Goal: Transaction & Acquisition: Book appointment/travel/reservation

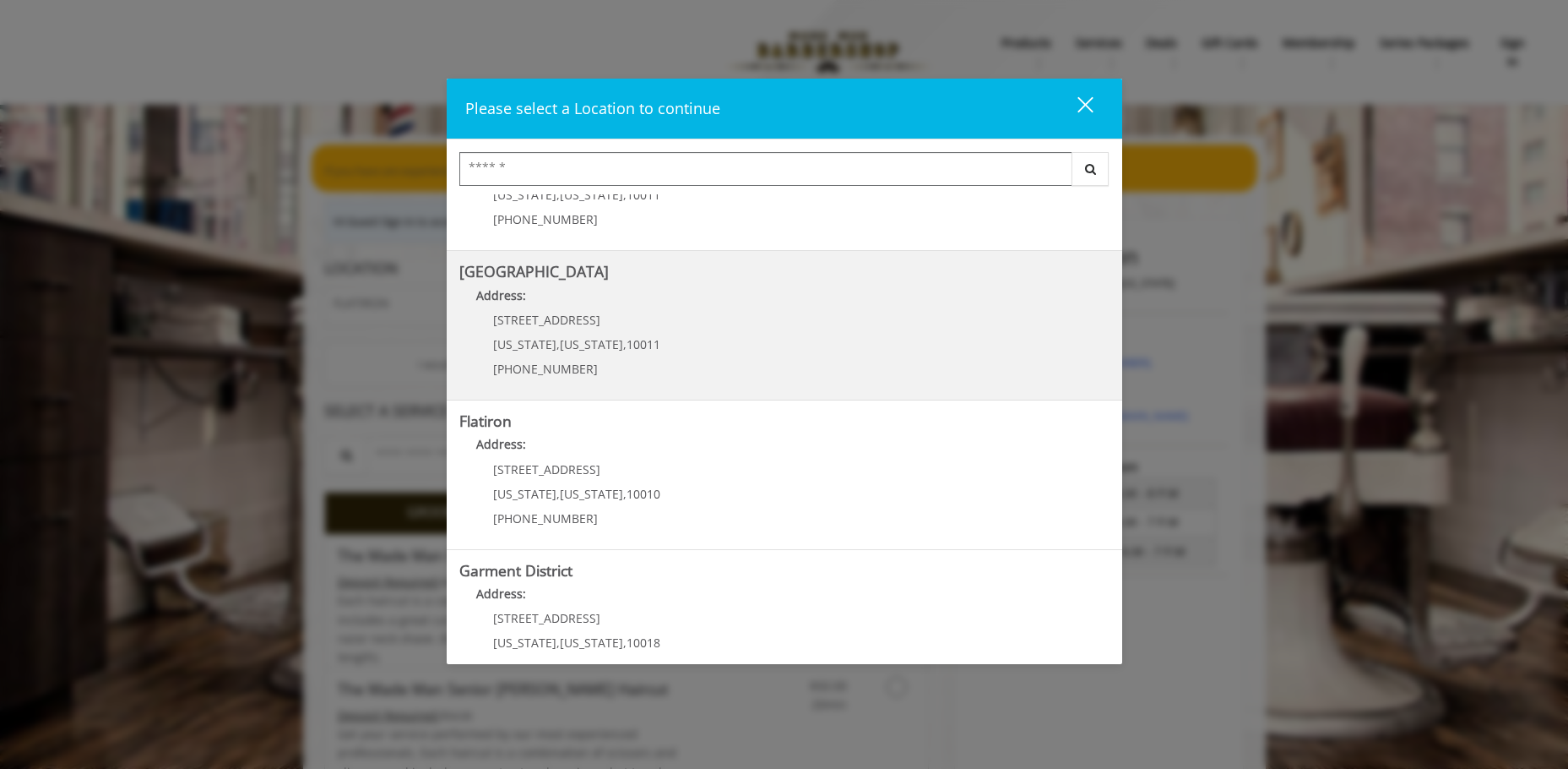
scroll to position [284, 0]
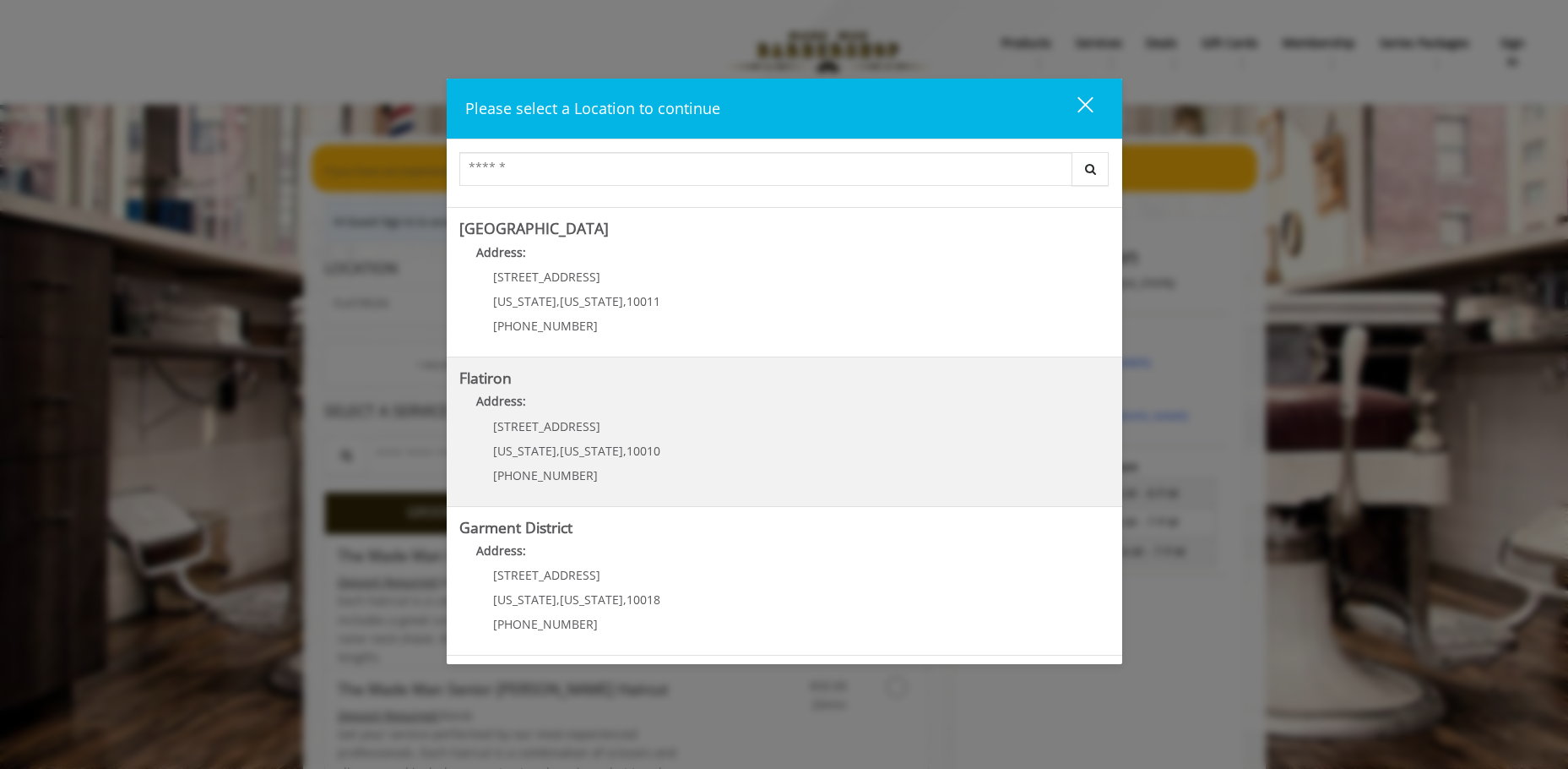
click at [728, 447] on "Flatiron Address: [STREET_ADDRESS][US_STATE][US_STATE] (917) 475-1765" at bounding box center [784, 431] width 651 height 123
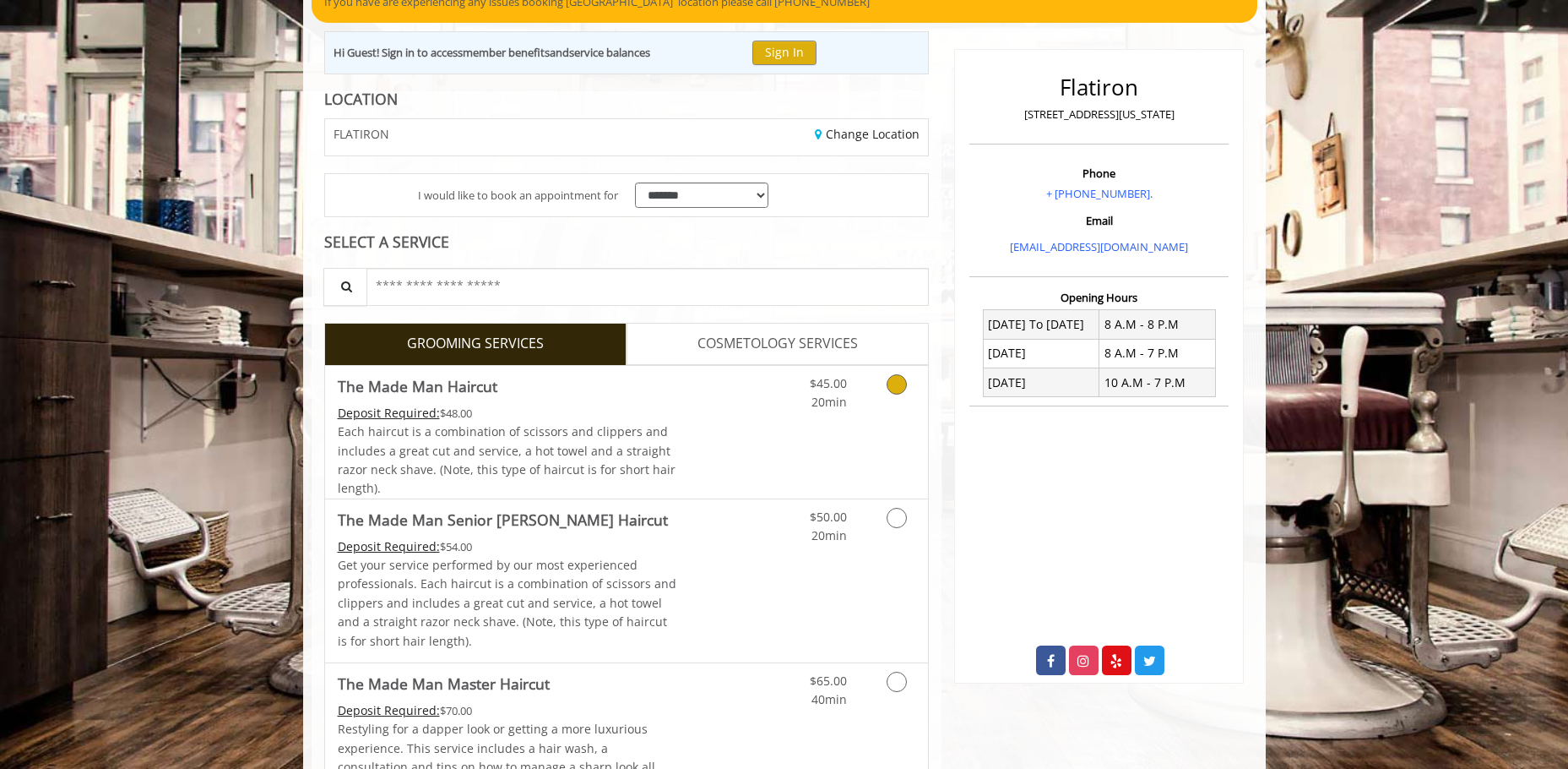
click at [902, 367] on link "Grooming services" at bounding box center [894, 388] width 43 height 46
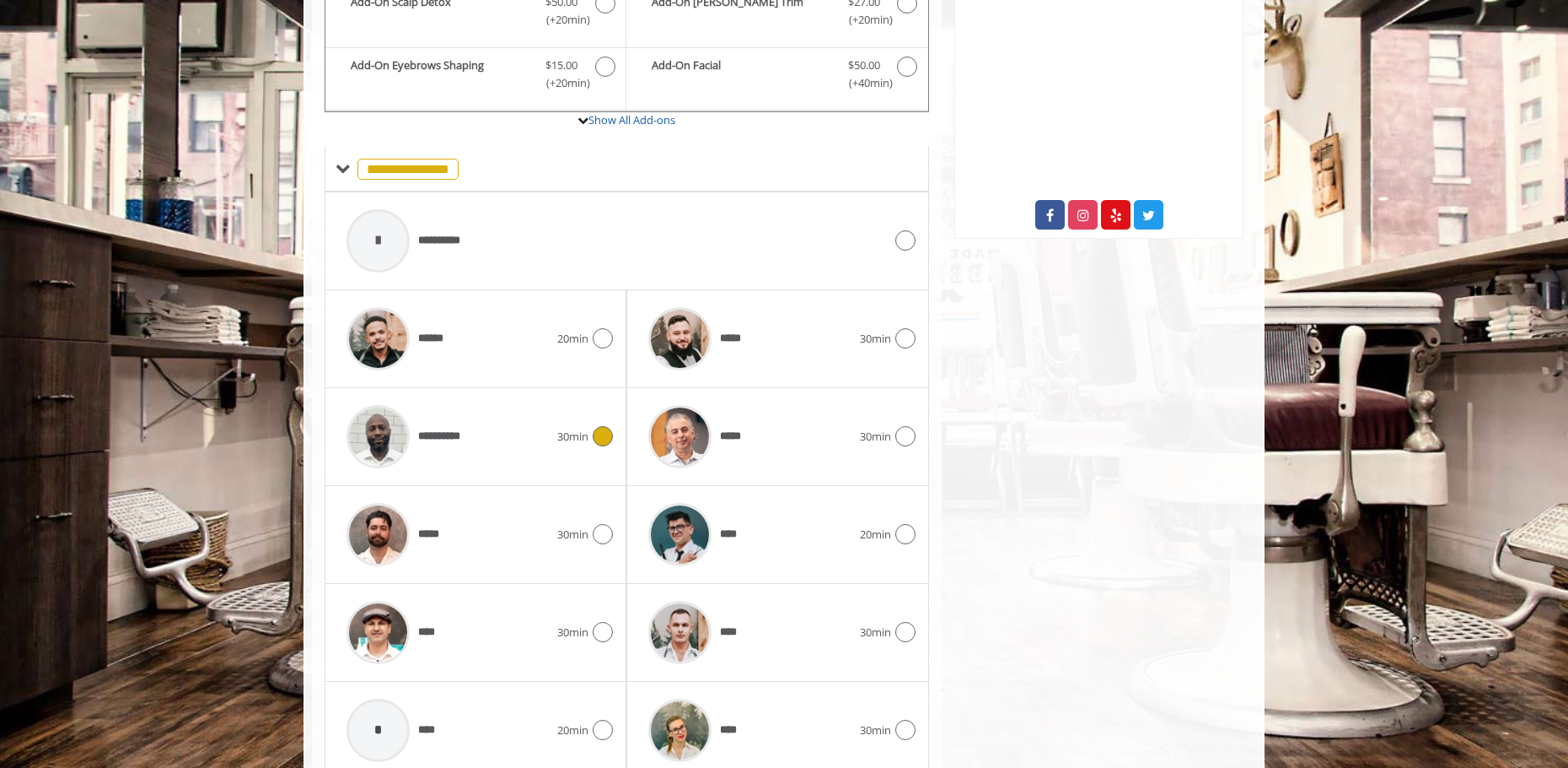
scroll to position [684, 0]
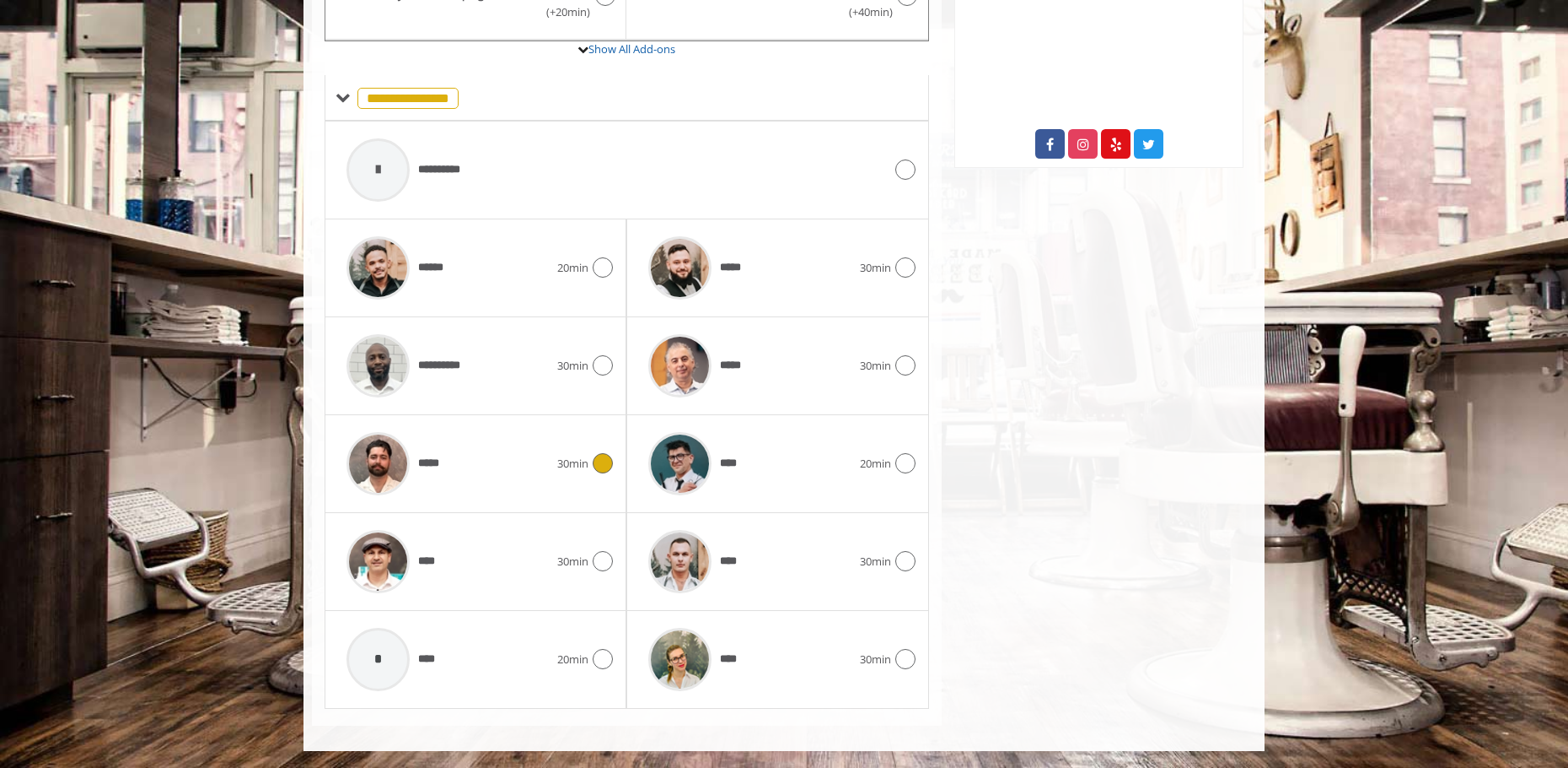
click at [606, 456] on icon at bounding box center [603, 463] width 20 height 20
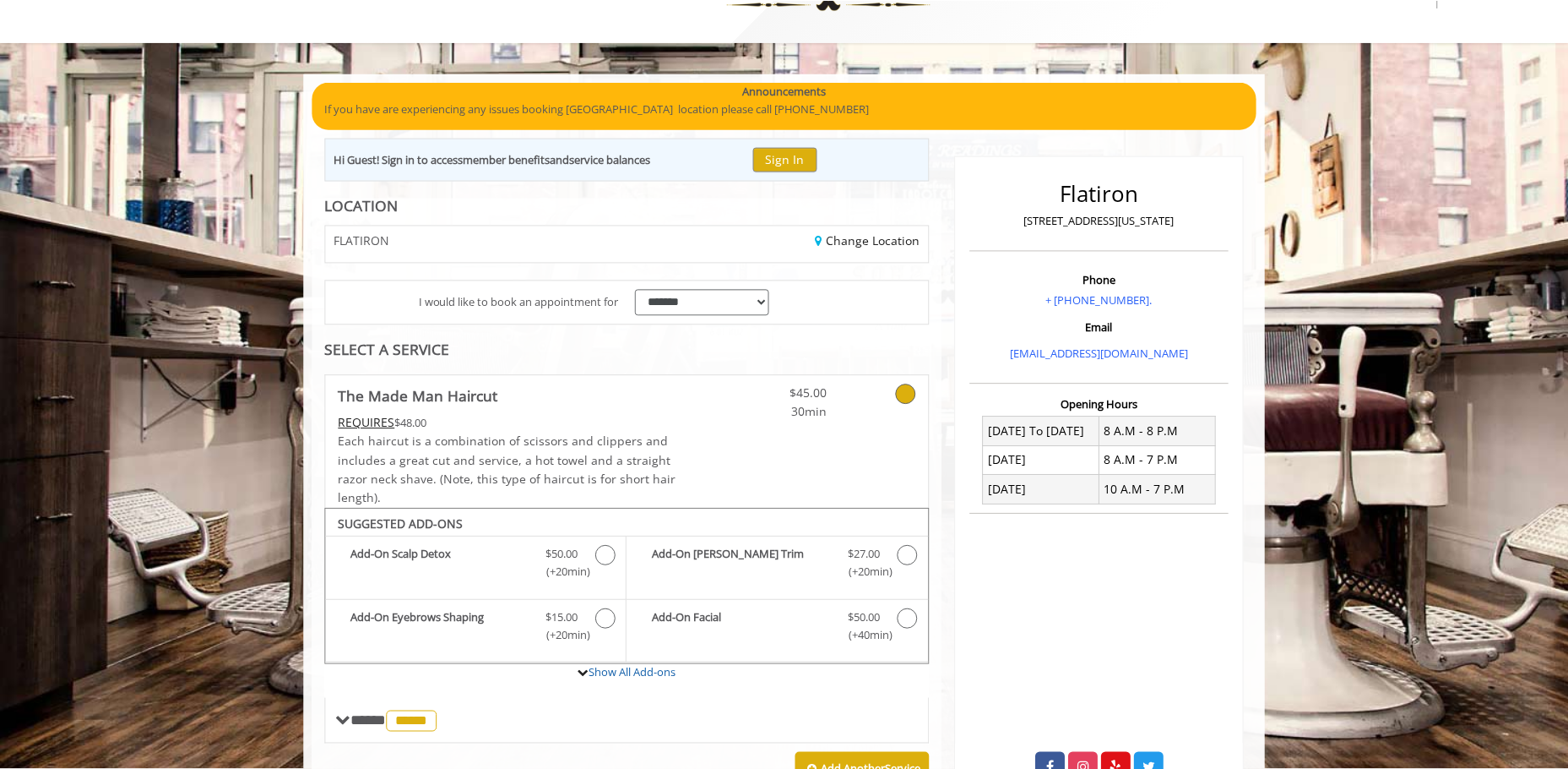
scroll to position [0, 0]
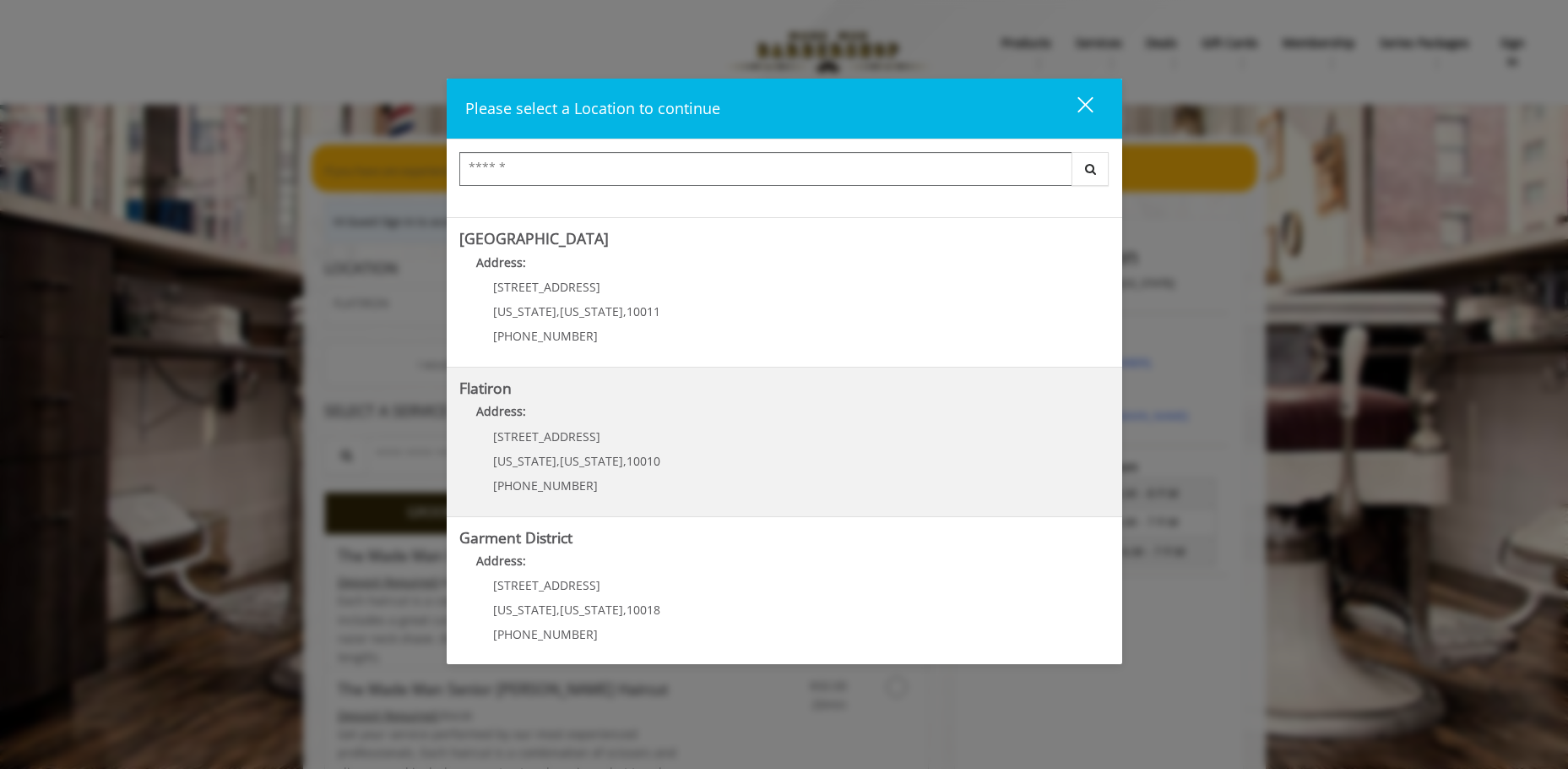
scroll to position [284, 0]
click at [650, 454] on div "[STREET_ADDRESS][US_STATE][US_STATE] (917) 475-1765" at bounding box center [564, 456] width 210 height 74
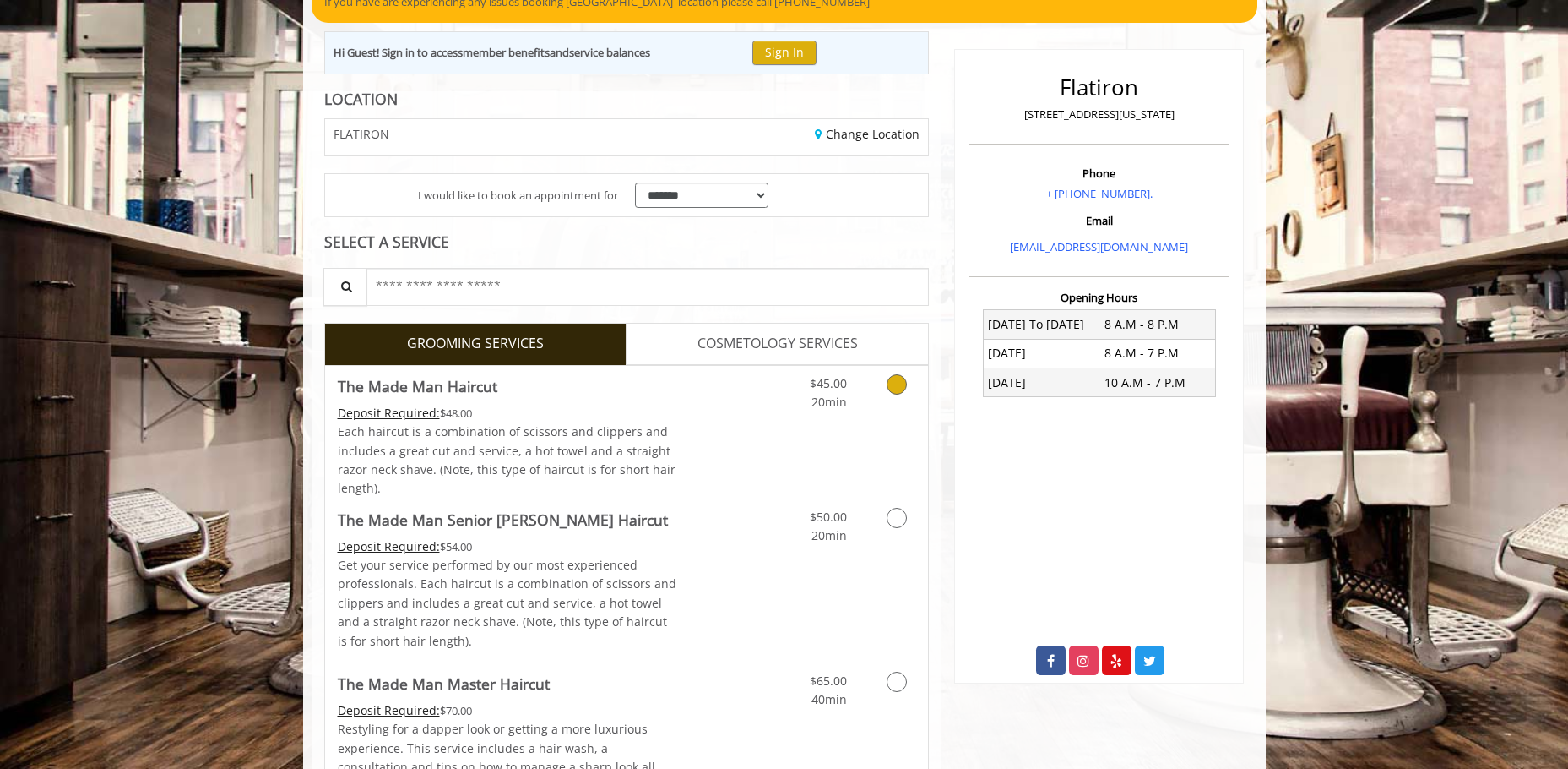
click at [790, 407] on link "$45.00 20min" at bounding box center [812, 388] width 70 height 46
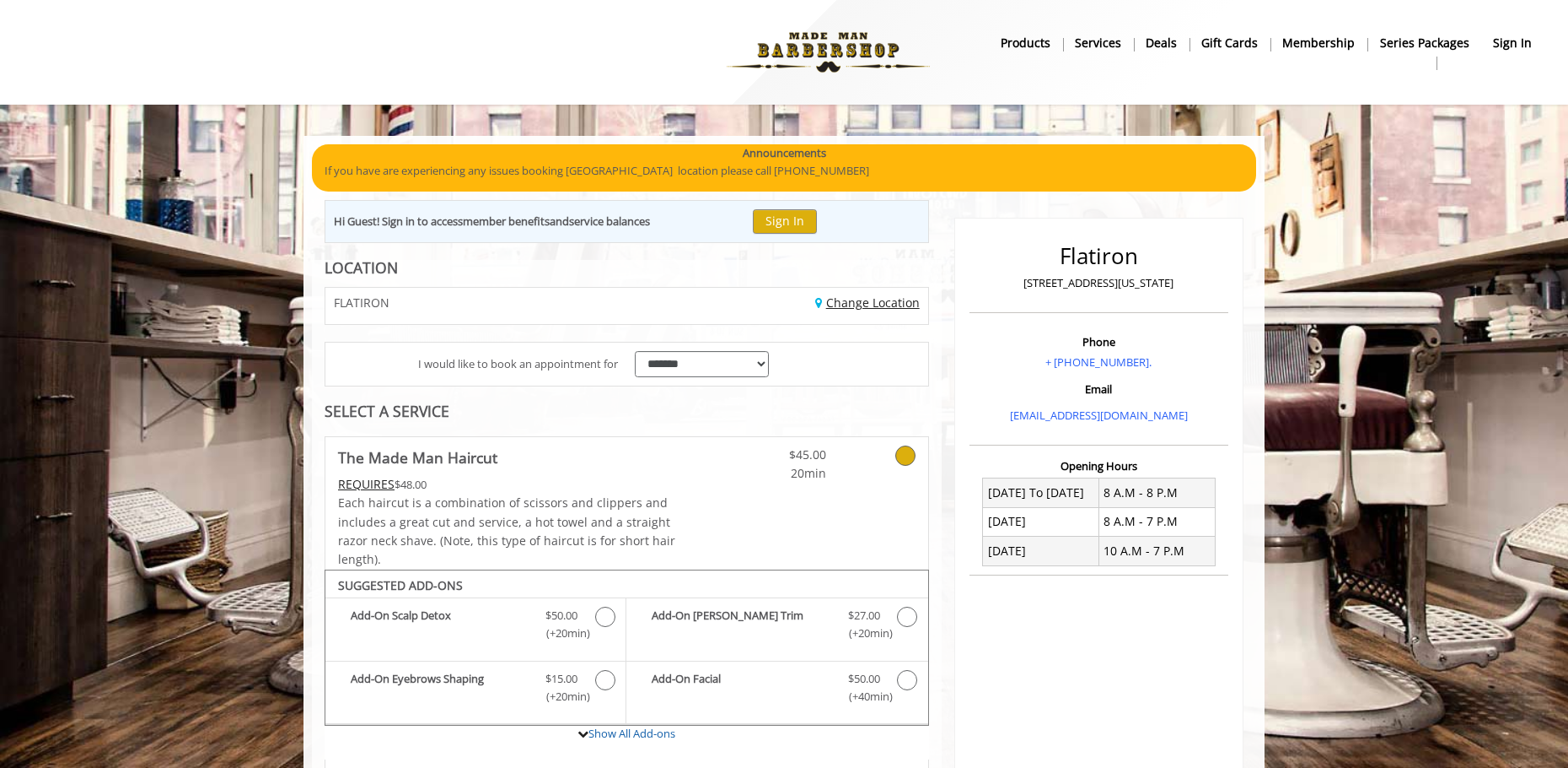
click at [883, 308] on link "Change Location" at bounding box center [867, 303] width 105 height 16
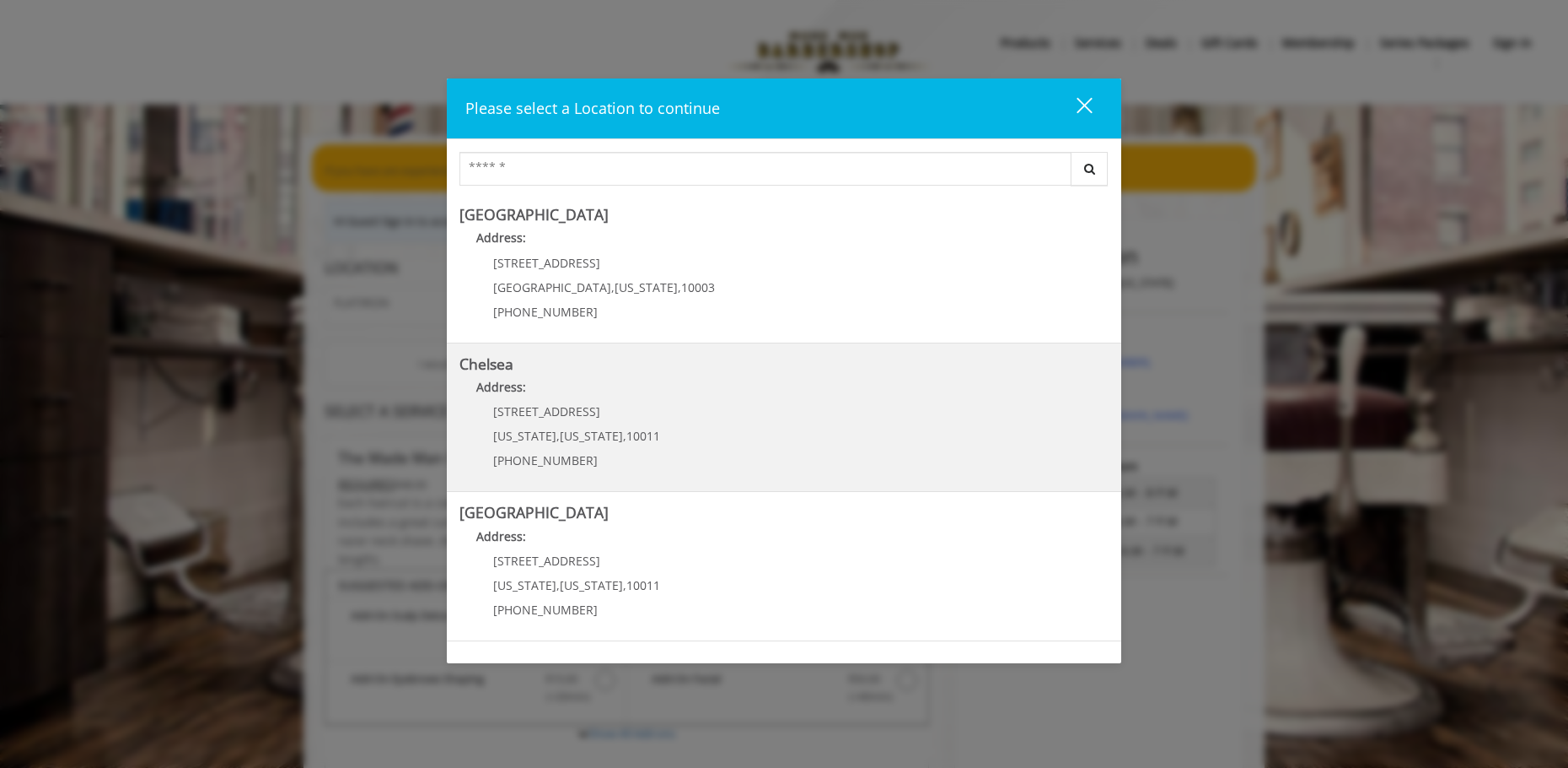
click at [668, 399] on p "Address:" at bounding box center [784, 391] width 649 height 27
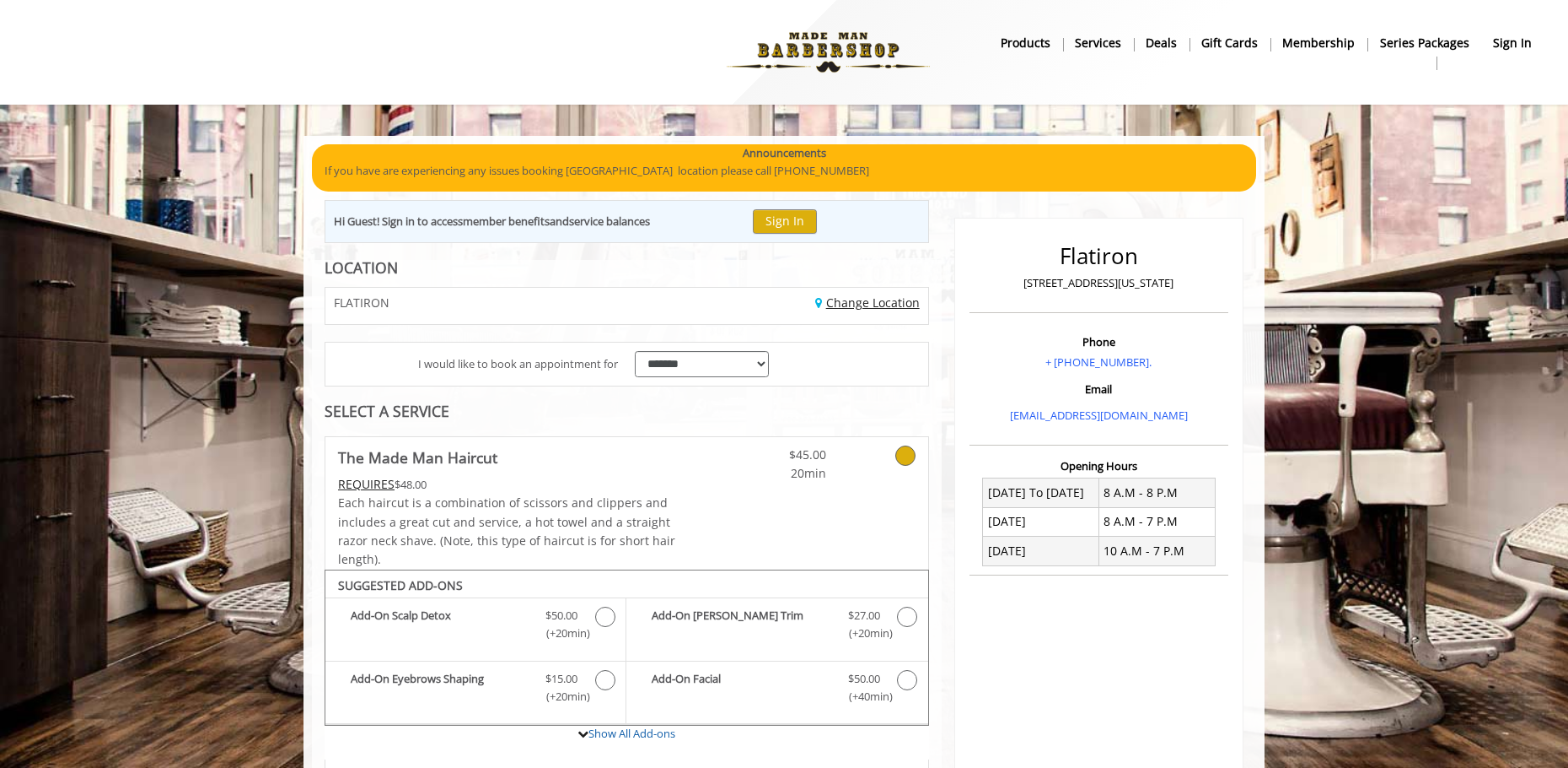
scroll to position [56, 0]
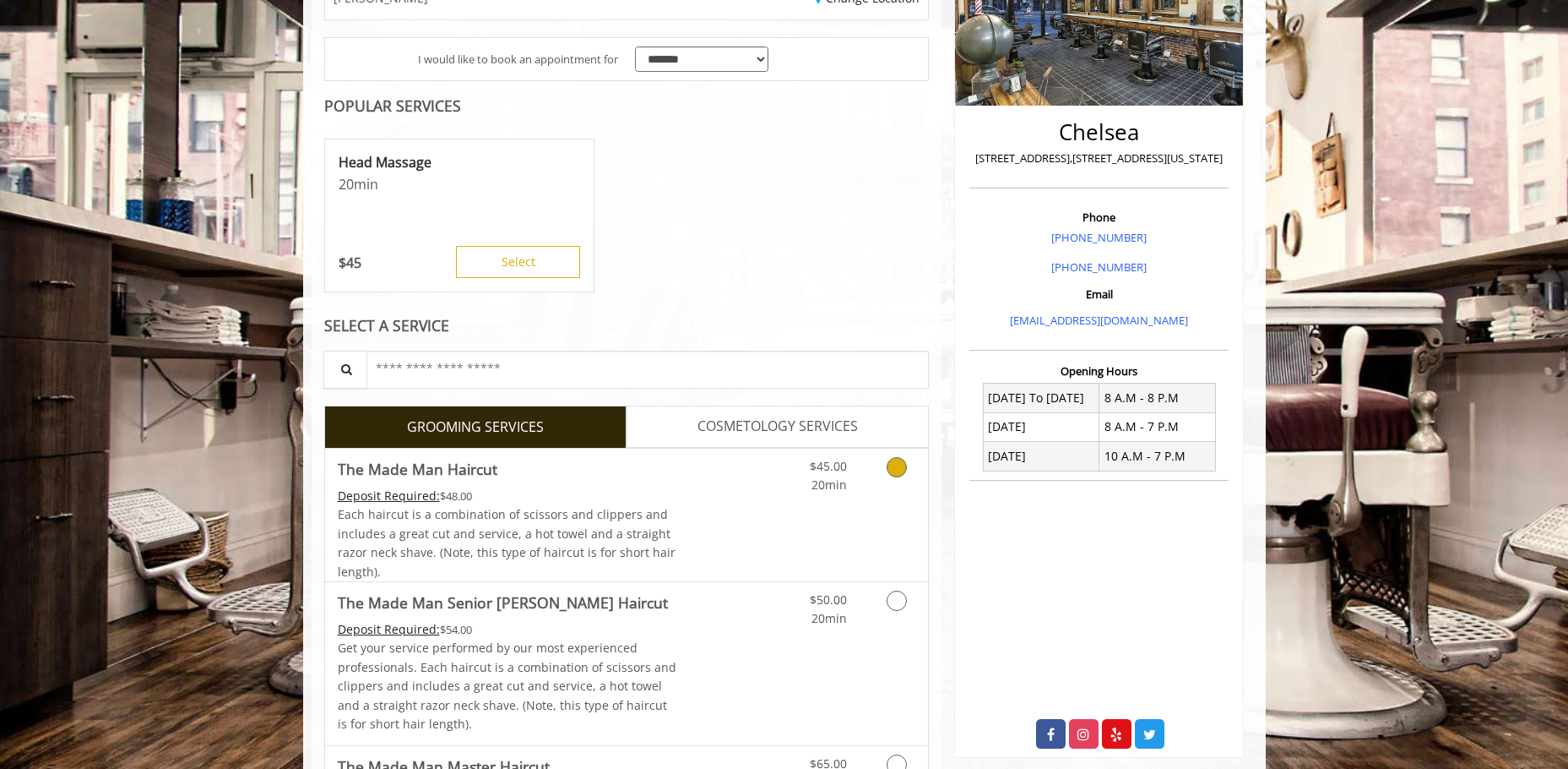
click at [815, 490] on span "20min" at bounding box center [829, 485] width 36 height 16
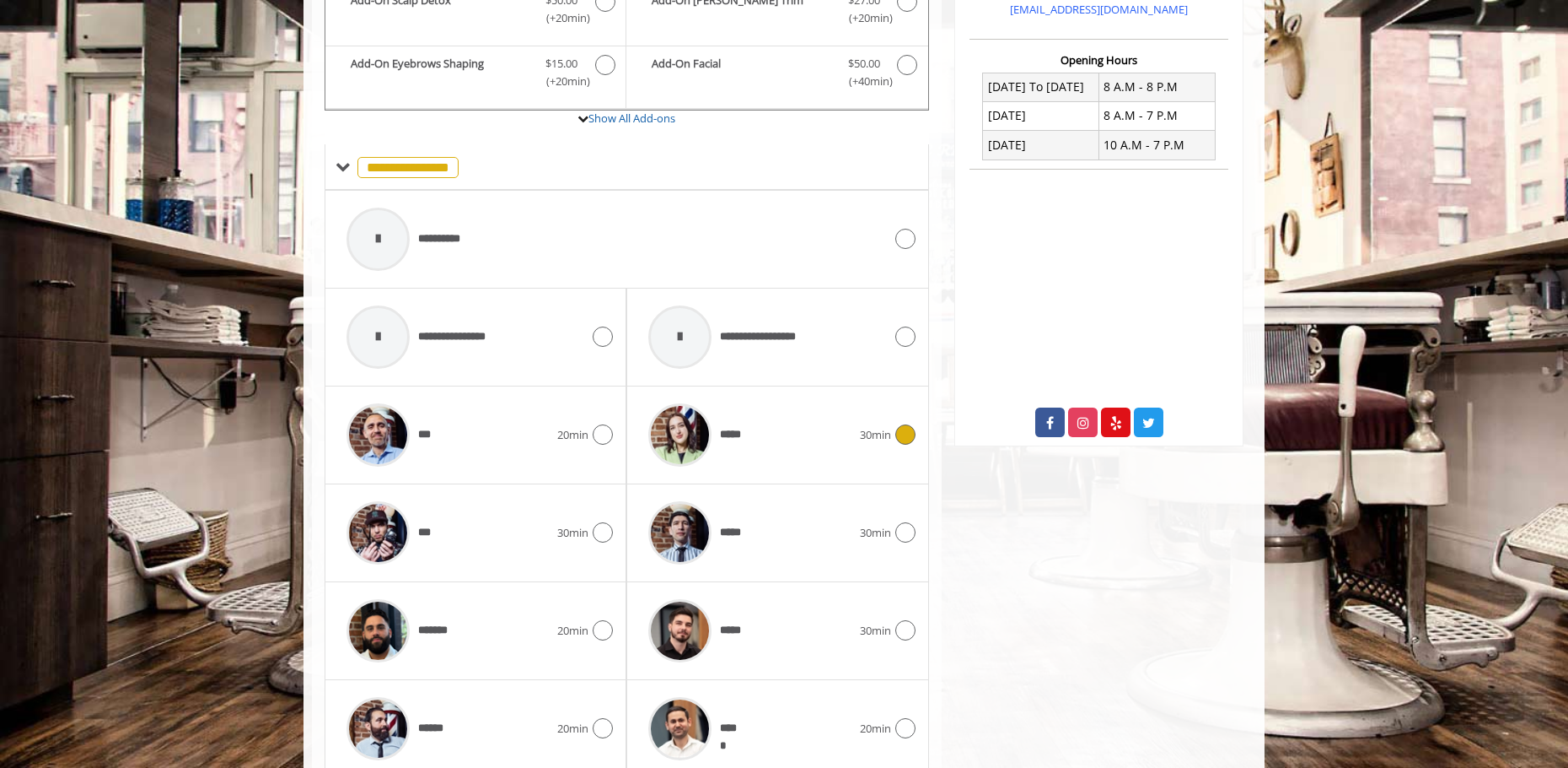
scroll to position [653, 0]
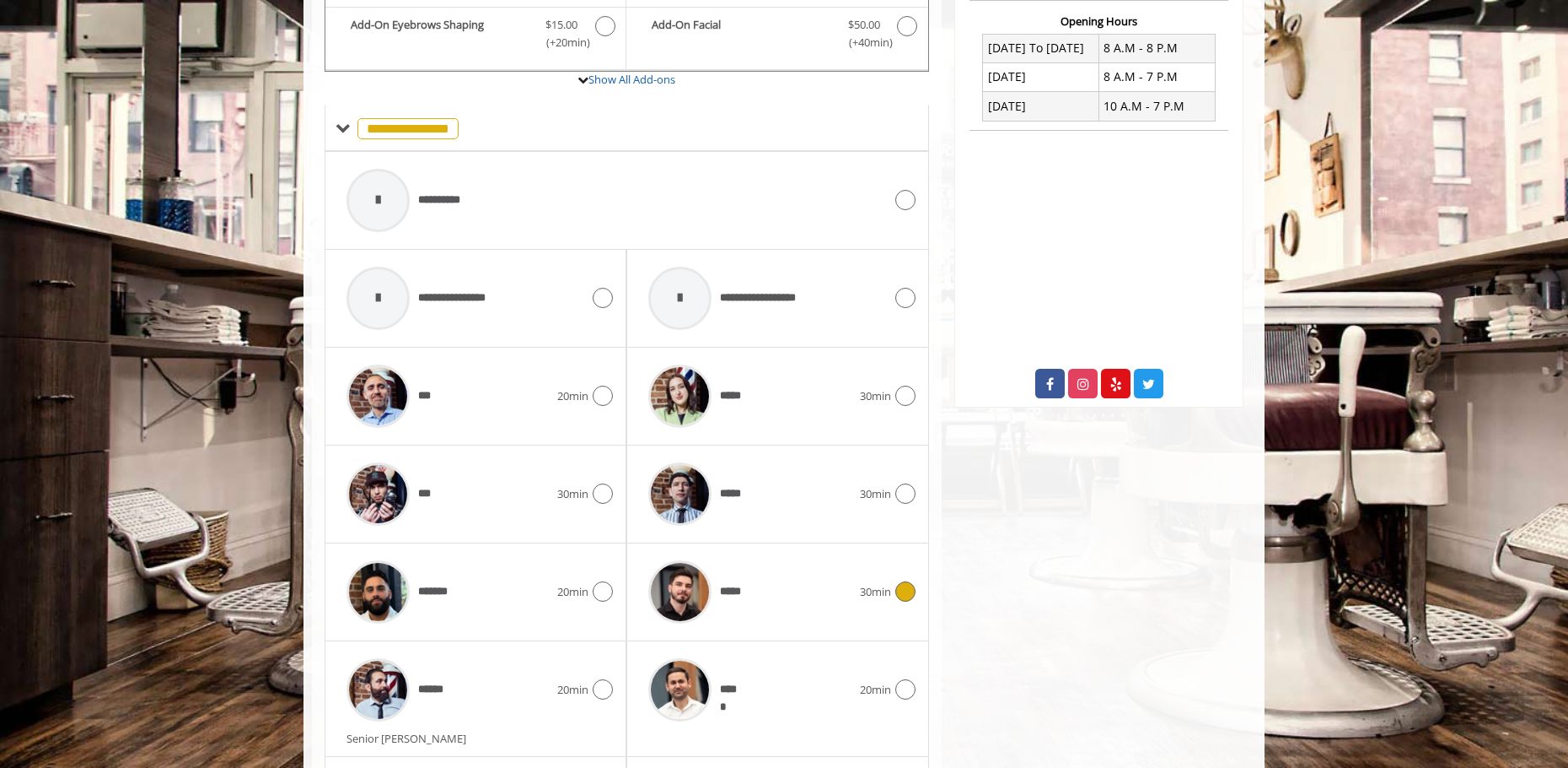
click at [869, 594] on span "30min" at bounding box center [875, 591] width 31 height 17
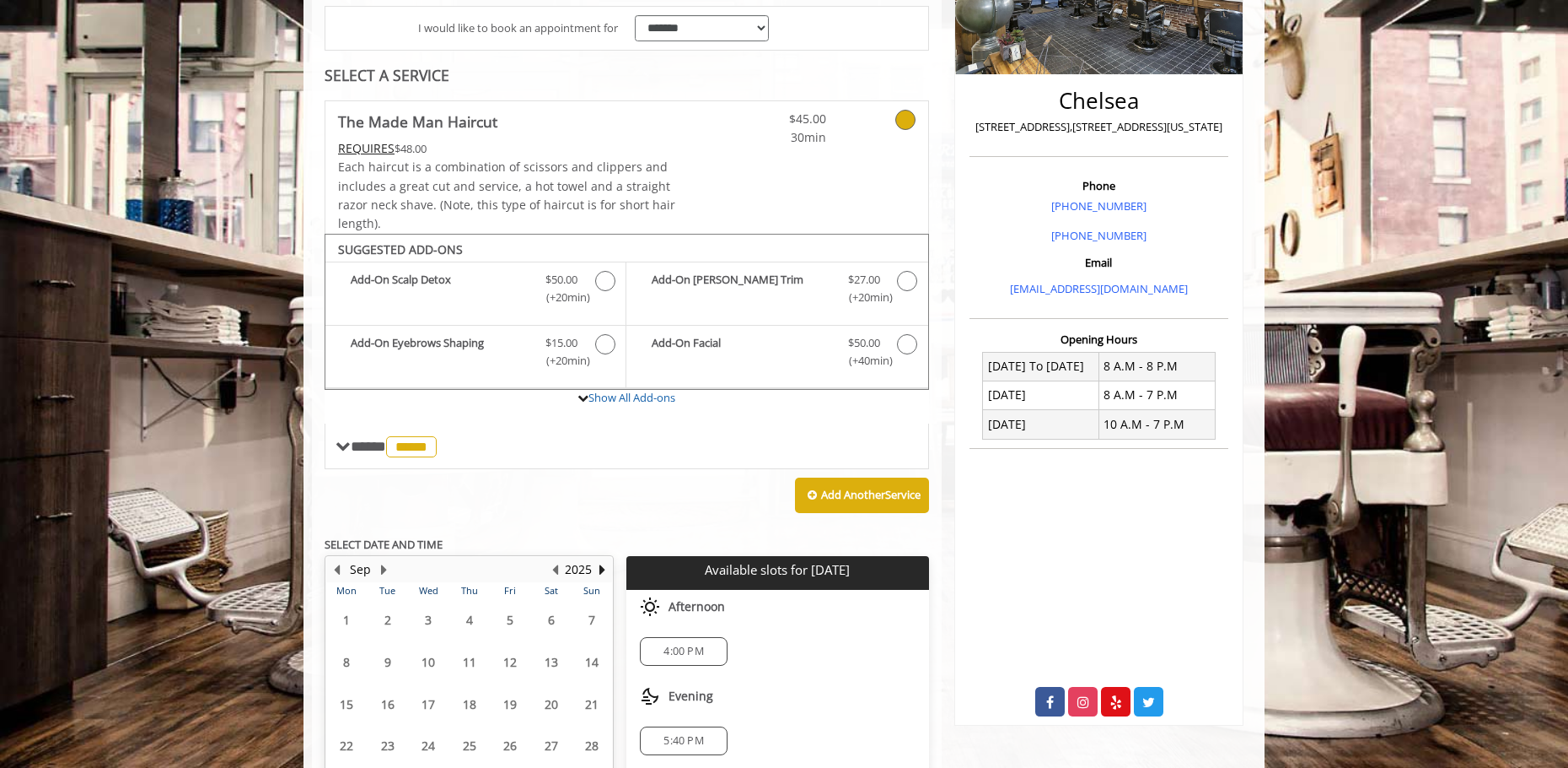
scroll to position [470, 0]
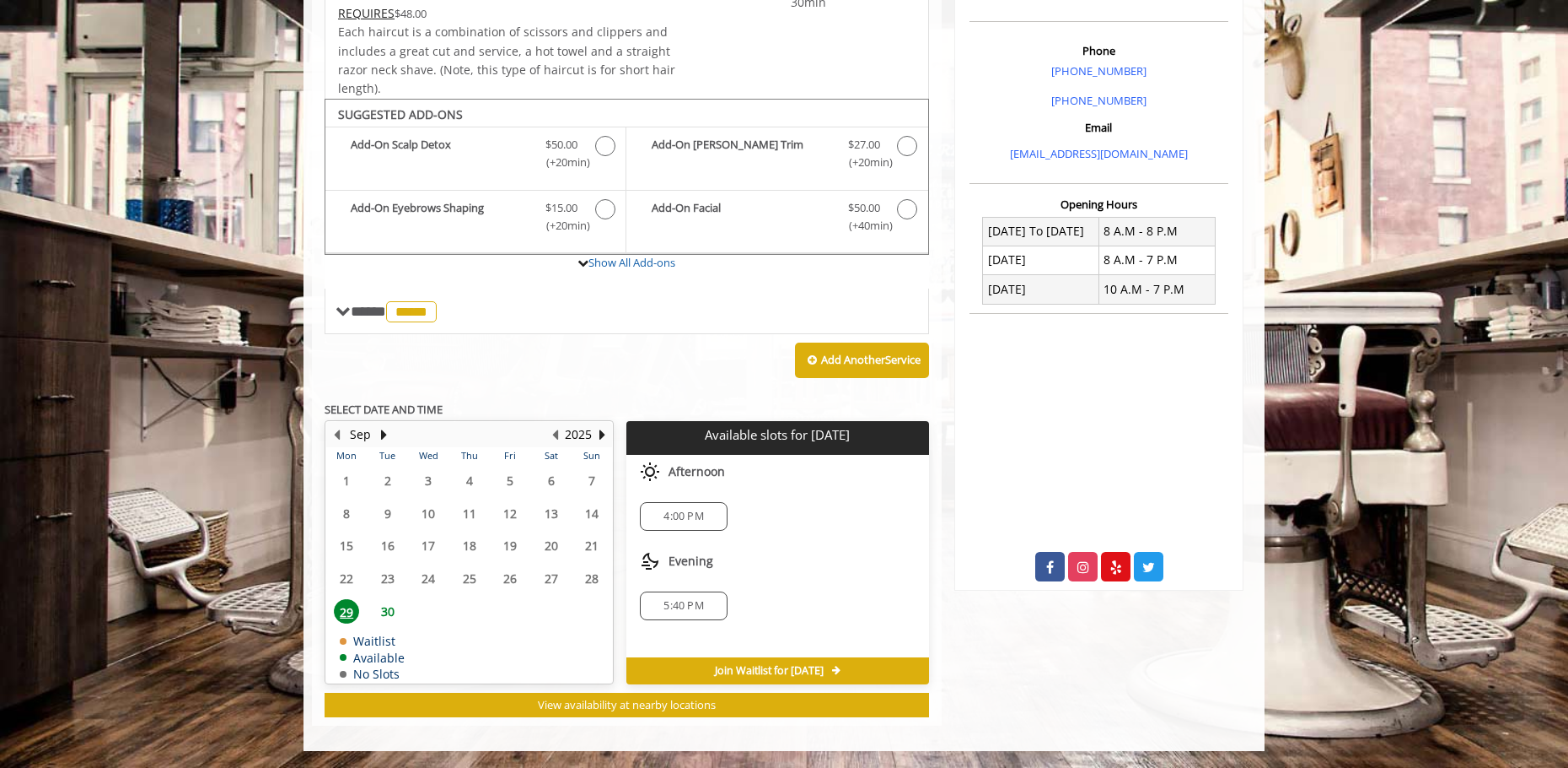
click at [387, 607] on span "30" at bounding box center [387, 611] width 25 height 25
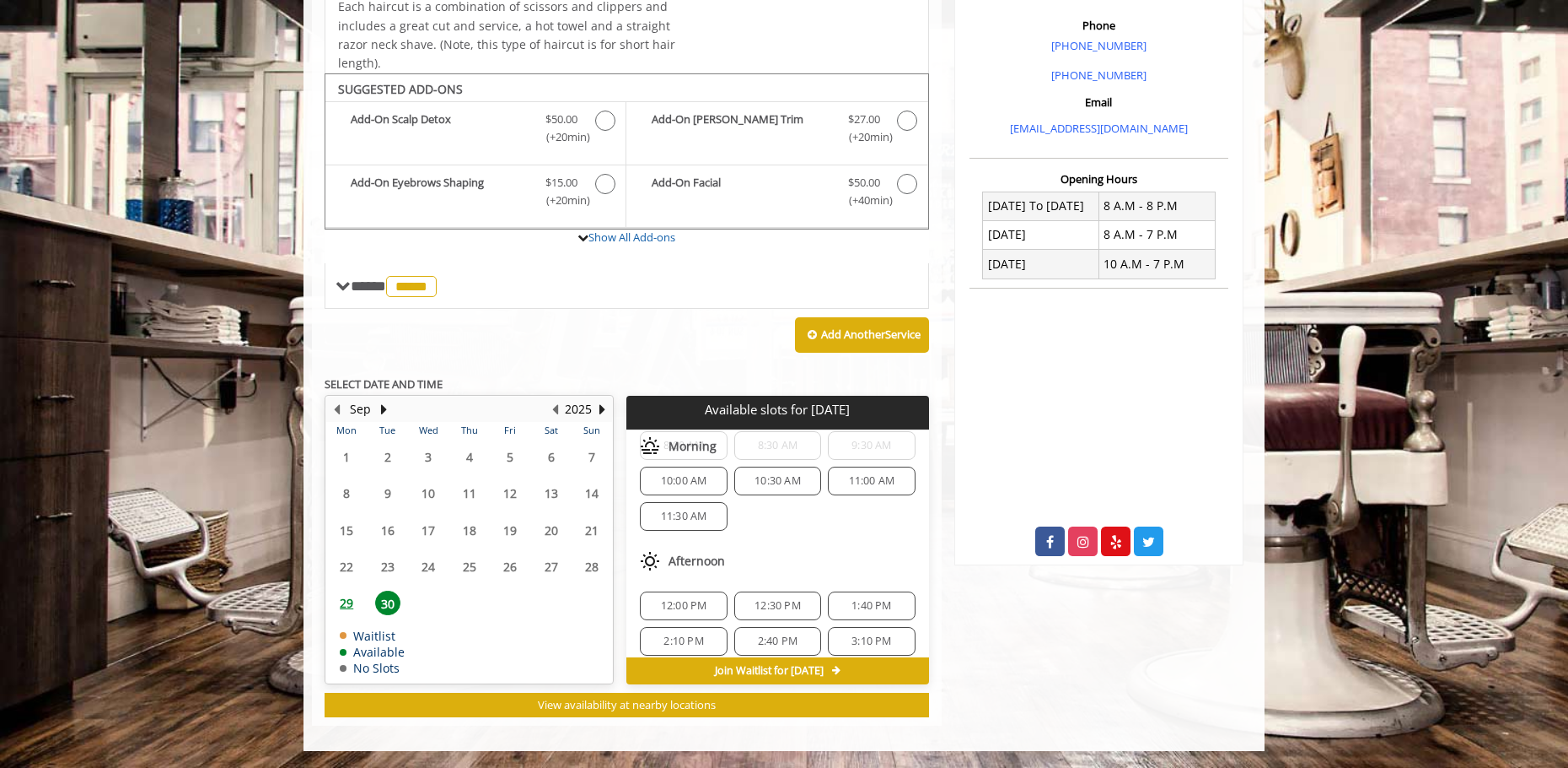
scroll to position [85, 0]
click at [755, 563] on span "12:30 PM" at bounding box center [778, 566] width 46 height 14
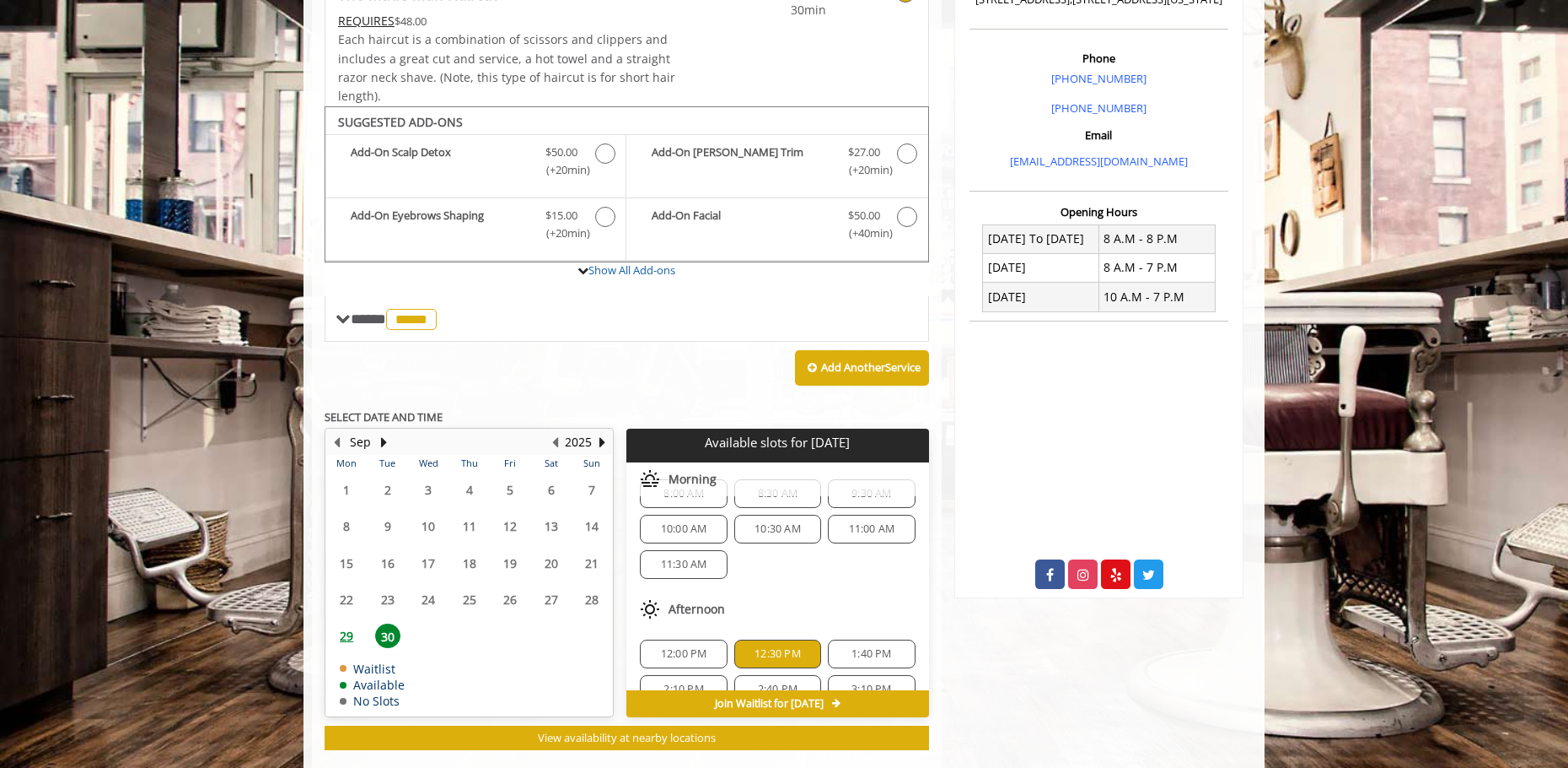
scroll to position [0, 0]
